Goal: Check status: Check status

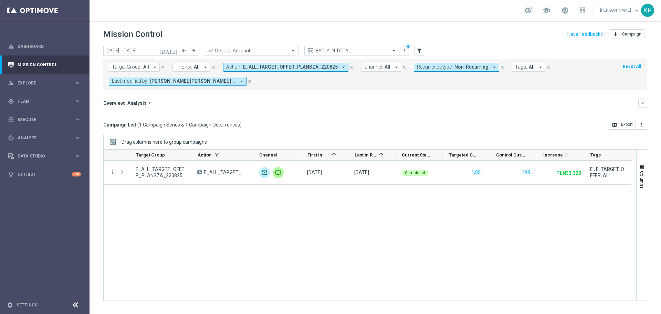
click at [471, 32] on div "Mission Control add Campaign" at bounding box center [375, 34] width 544 height 13
click at [174, 52] on icon "[DATE]" at bounding box center [168, 51] width 19 height 6
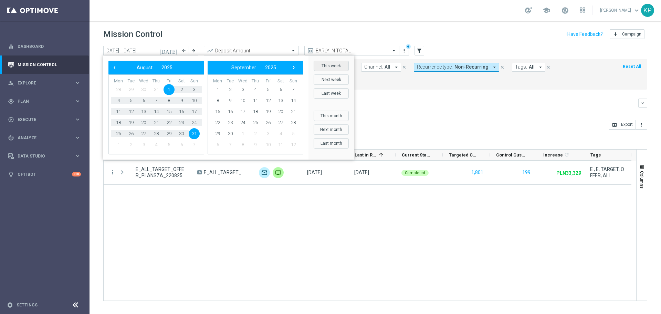
click at [318, 67] on button "This week" at bounding box center [331, 66] width 35 height 10
type input "[DATE] - [DATE]"
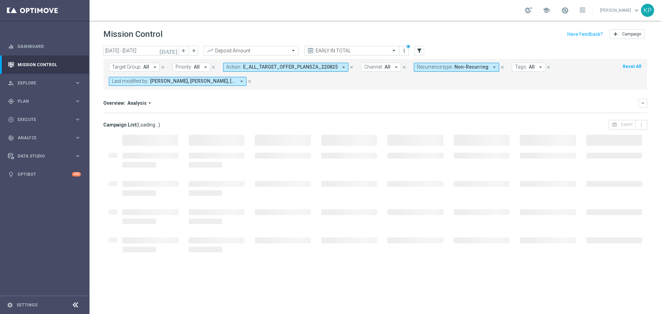
click at [253, 68] on span "E_ALL_TARGET_OFFER_PLANSZA_220825" at bounding box center [290, 67] width 95 height 6
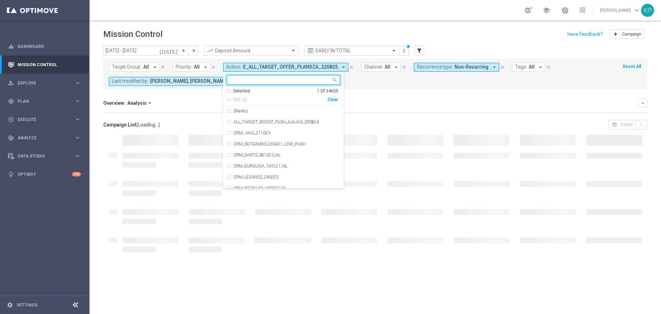
click at [236, 90] on div "Selected" at bounding box center [241, 91] width 17 height 6
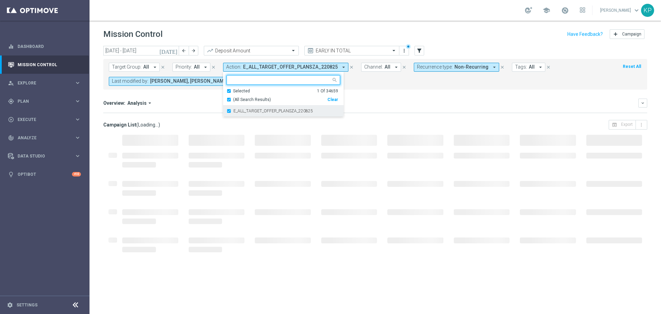
click at [234, 109] on label "E_ALL_TARGET_OFFER_PLANSZA_220825" at bounding box center [274, 111] width 80 height 4
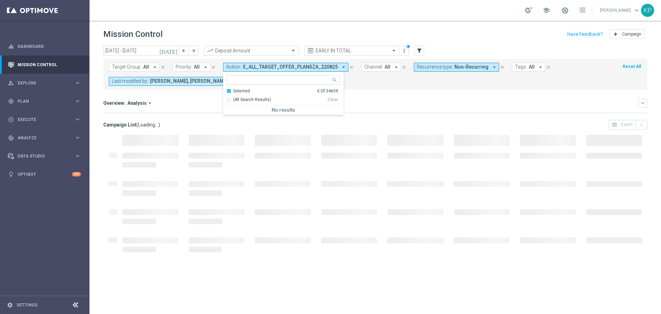
click at [364, 92] on mini-dashboard "Overview: Analysis arrow_drop_down keyboard_arrow_down Increase In Deposit Amou…" at bounding box center [375, 105] width 544 height 30
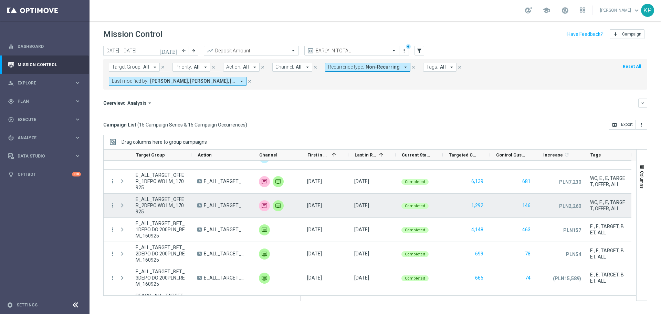
scroll to position [213, 0]
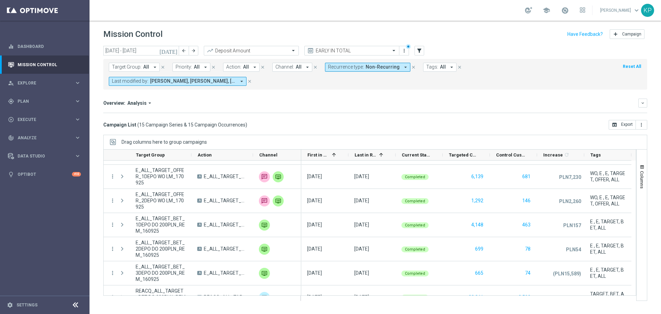
click at [495, 99] on div "Overview: Analysis arrow_drop_down keyboard_arrow_down Increase In Deposit Amou…" at bounding box center [375, 106] width 544 height 14
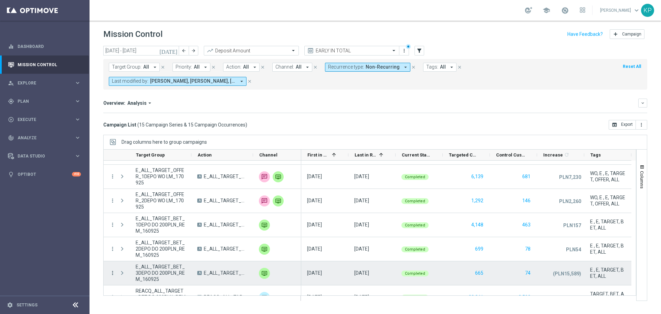
click at [113, 270] on icon "more_vert" at bounding box center [113, 273] width 6 height 6
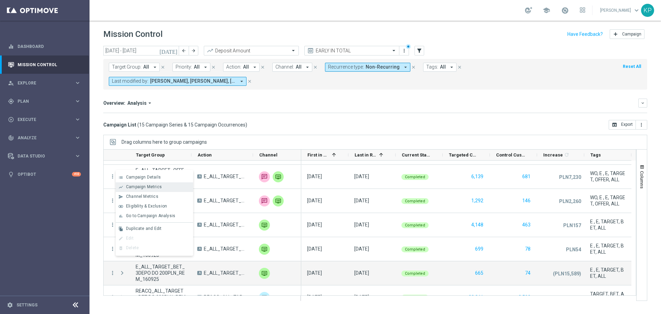
click at [139, 187] on span "Campaign Metrics" at bounding box center [144, 186] width 36 height 5
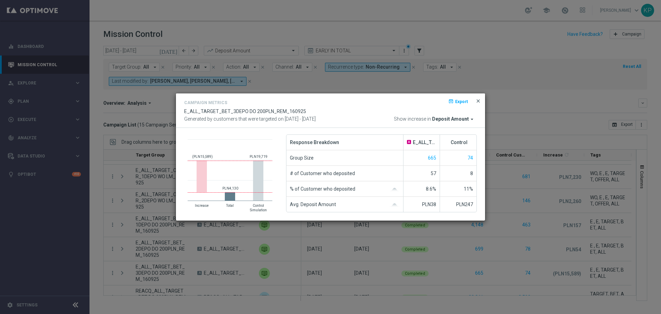
click at [477, 99] on span "close" at bounding box center [479, 101] width 6 height 6
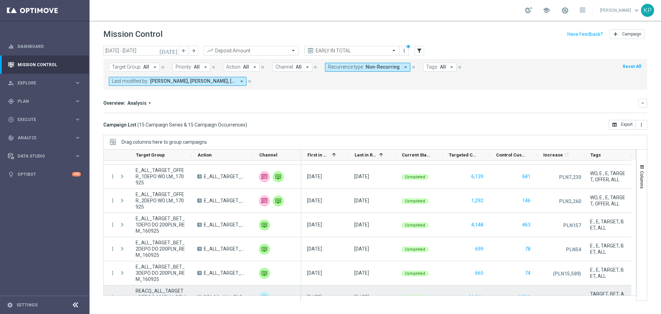
click at [115, 294] on icon "more_vert" at bounding box center [113, 297] width 6 height 6
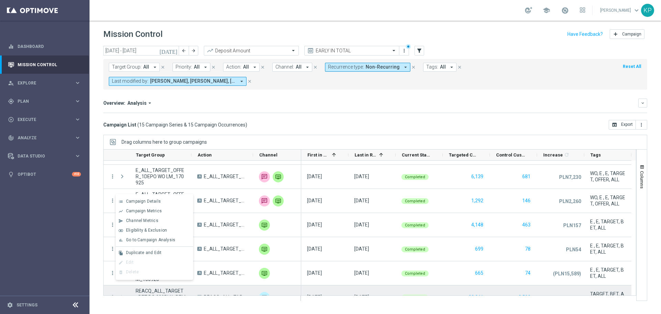
click at [111, 294] on icon "more_vert" at bounding box center [113, 297] width 6 height 6
click at [139, 212] on span "Campaign Metrics" at bounding box center [144, 210] width 36 height 5
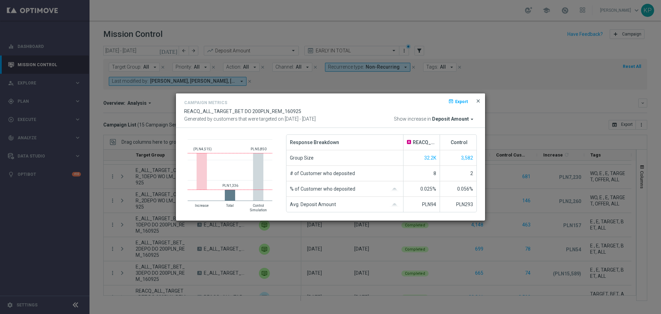
click at [476, 101] on span "close" at bounding box center [479, 101] width 6 height 6
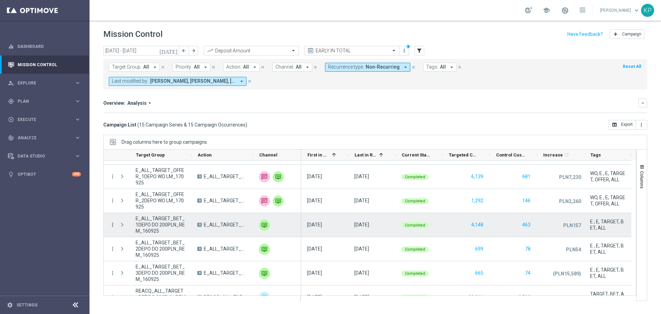
click at [111, 221] on icon "more_vert" at bounding box center [113, 224] width 6 height 6
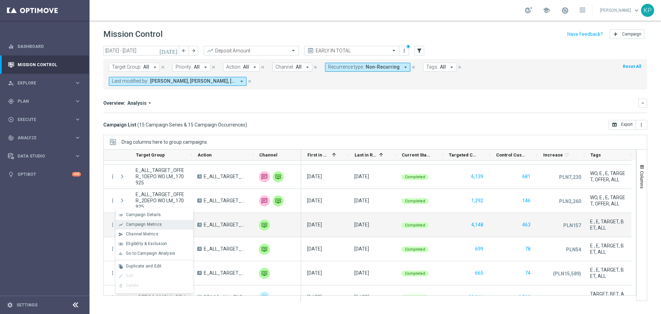
click at [123, 222] on icon "show_chart" at bounding box center [120, 224] width 5 height 5
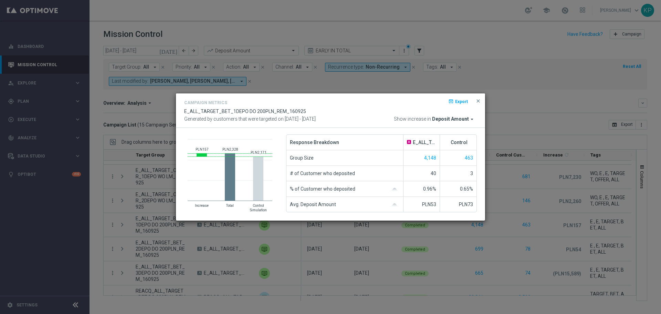
click at [146, 204] on modal-container "Campaign Metrics open_in_browser Export E_ALL_TARGET_BET_1DEPO DO 200PLN_REM_16…" at bounding box center [330, 157] width 661 height 314
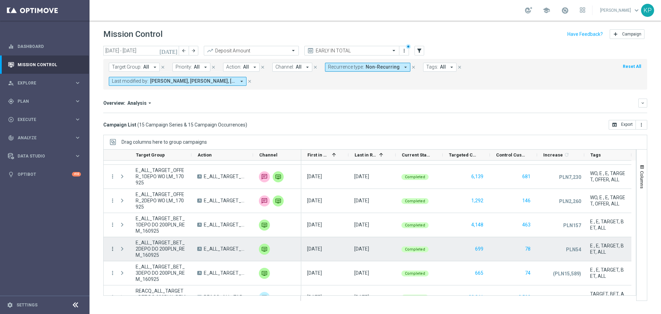
click at [113, 246] on icon "more_vert" at bounding box center [113, 249] width 6 height 6
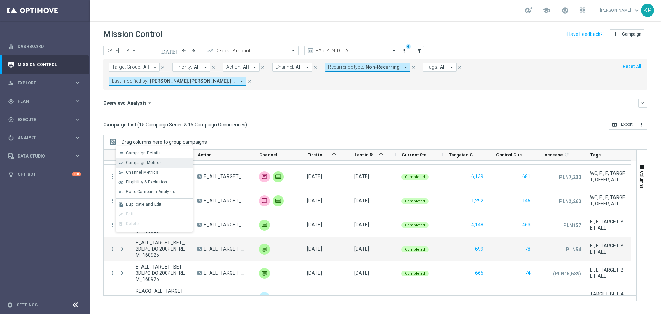
click at [144, 161] on span "Campaign Metrics" at bounding box center [144, 162] width 36 height 5
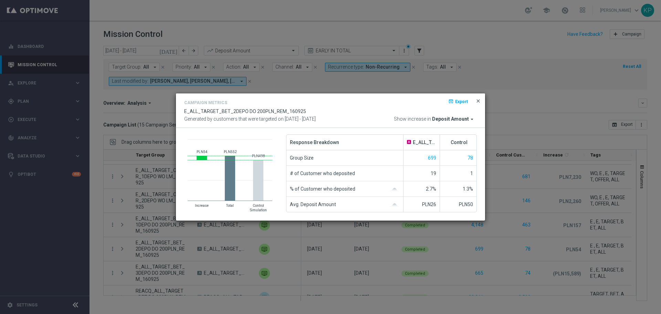
click at [476, 100] on span "close" at bounding box center [479, 101] width 6 height 6
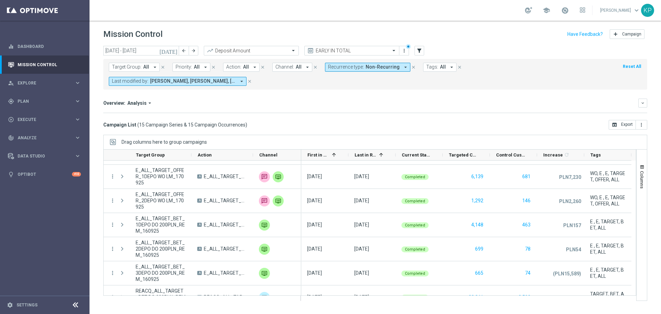
click at [473, 99] on div "Overview: Analysis arrow_drop_down keyboard_arrow_down Increase In Deposit Amou…" at bounding box center [375, 106] width 544 height 14
